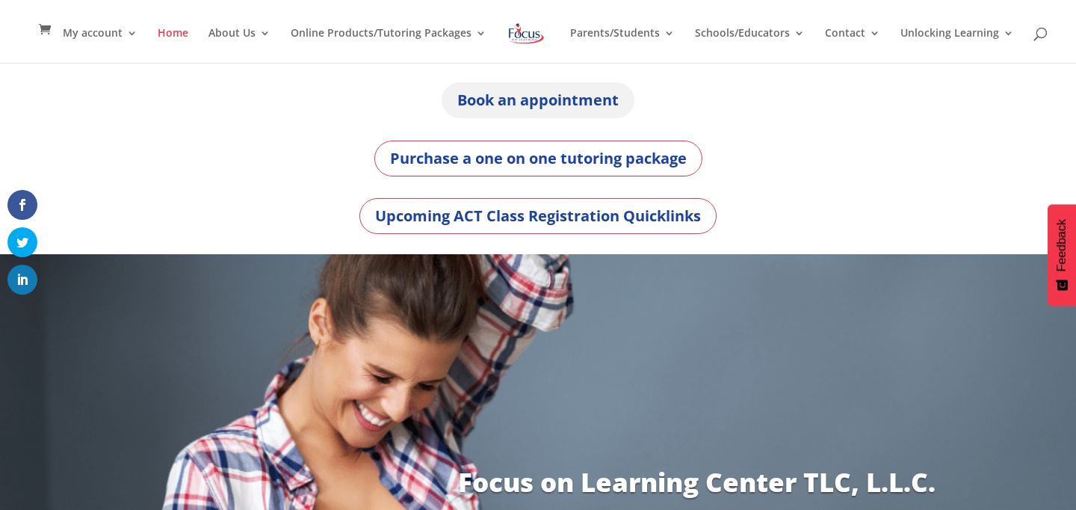
click at [621, 100] on link "Book an appointment" at bounding box center [538, 100] width 193 height 36
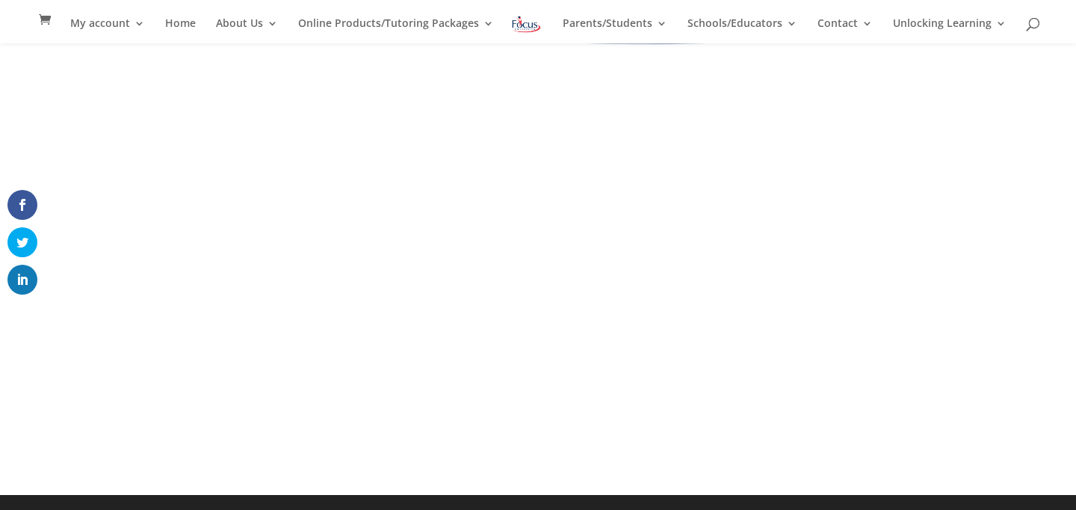
scroll to position [128, 0]
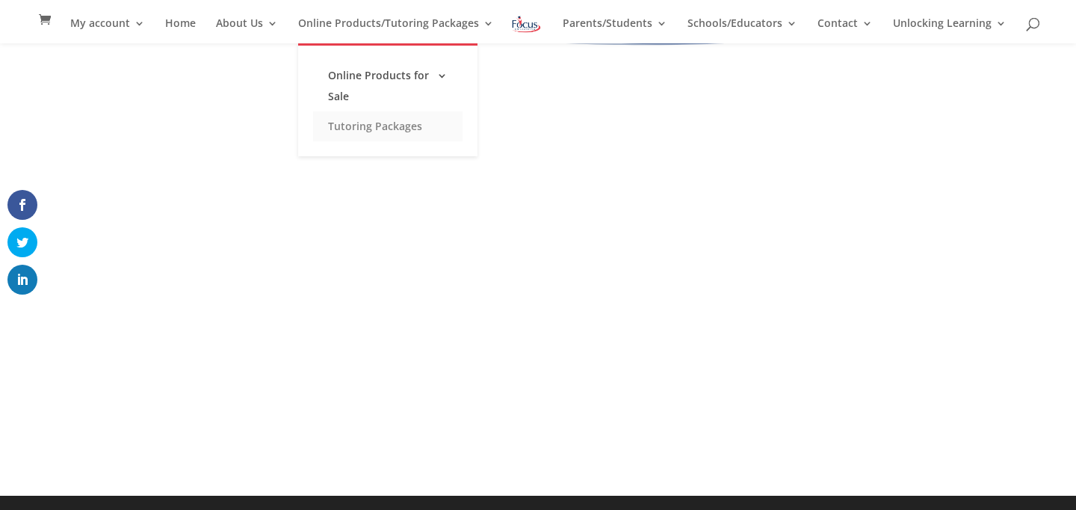
click at [395, 132] on link "Tutoring Packages" at bounding box center [388, 126] width 150 height 30
